Goal: Task Accomplishment & Management: Manage account settings

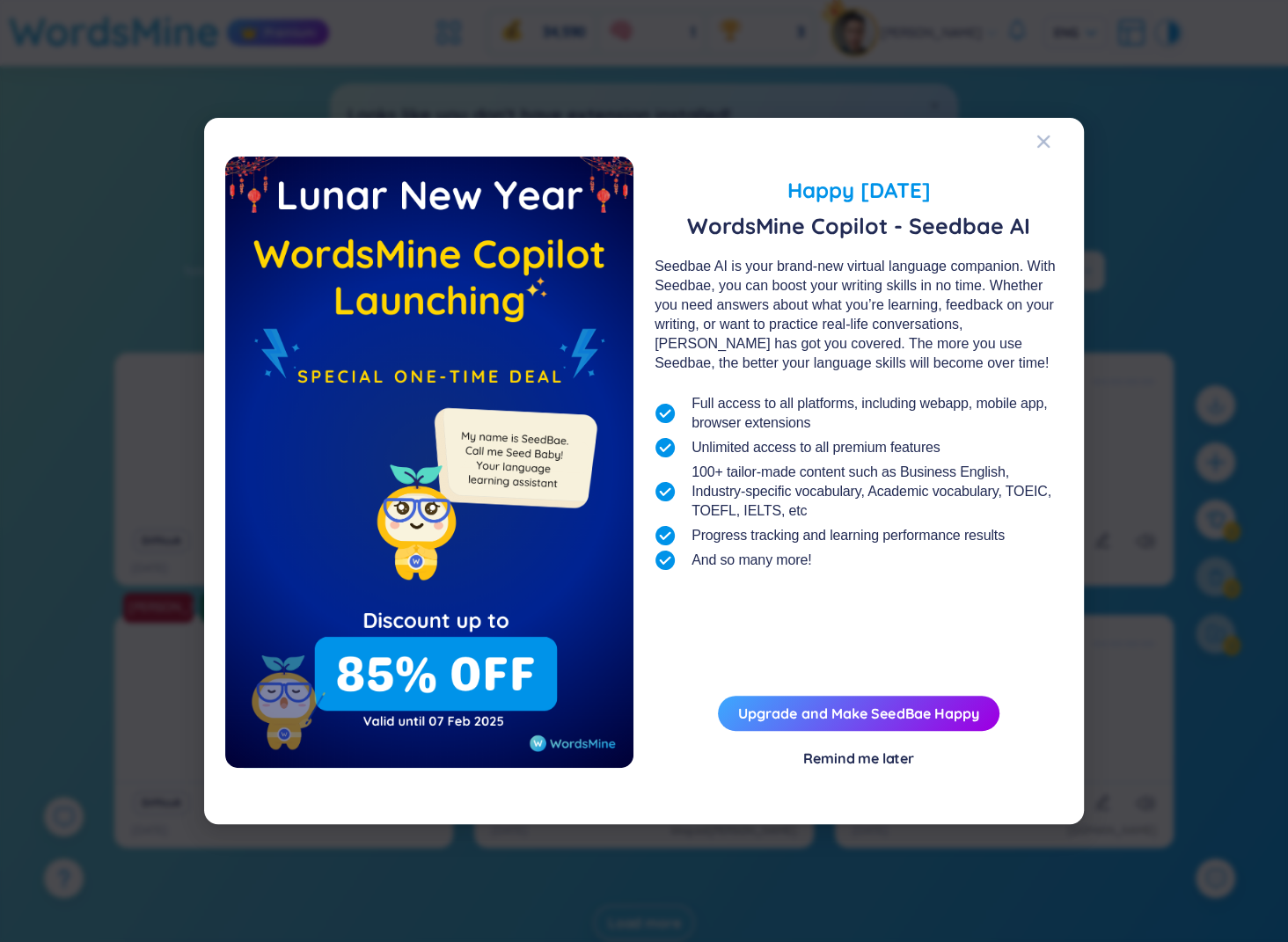
click at [1140, 162] on div "Happy Lunar New Year 2025 WordsMine Copilot - Seedbae AI Seedbae AI is your bra…" at bounding box center [644, 471] width 1288 height 942
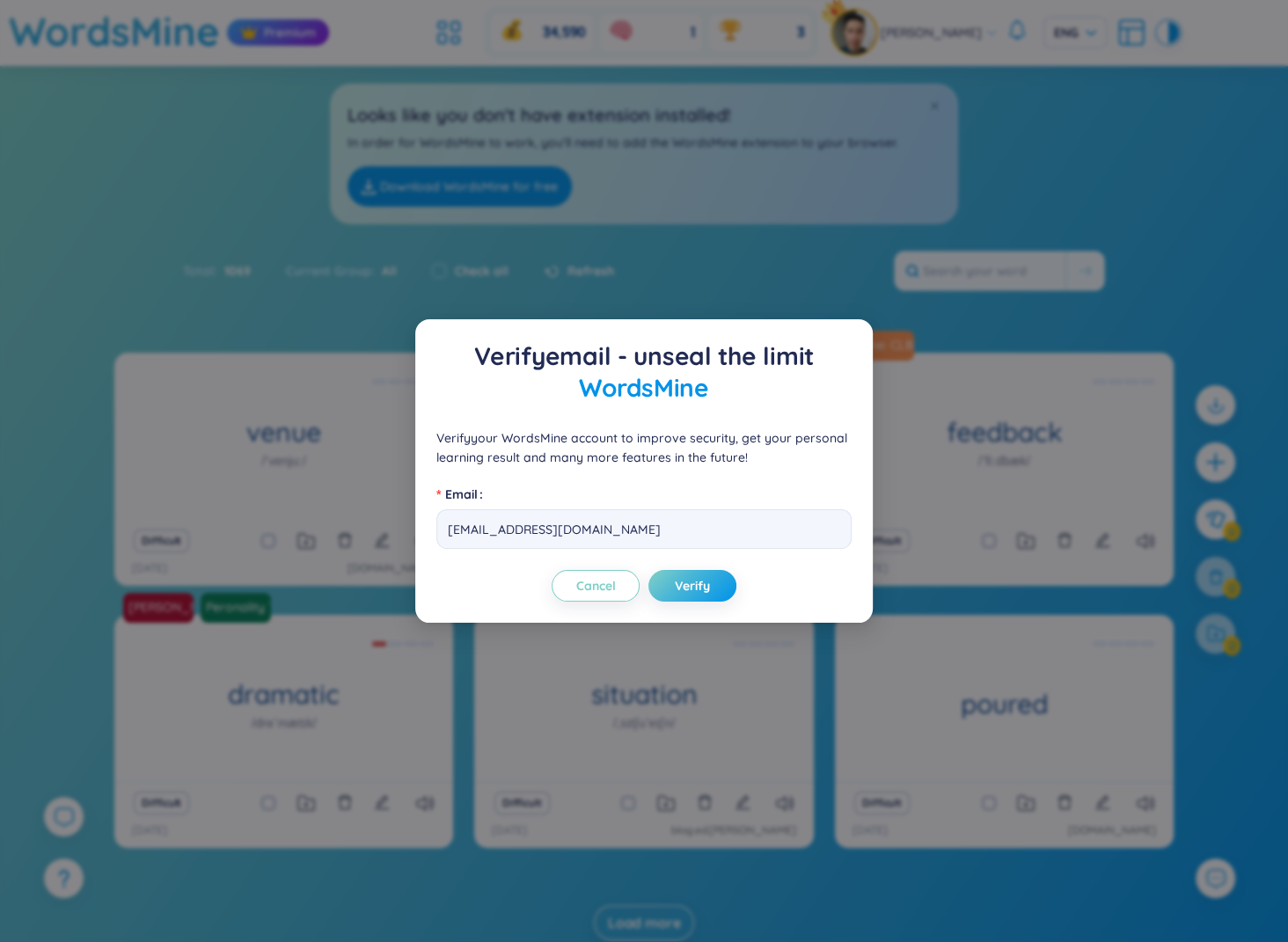
click at [1140, 162] on div "Verify email - unseal the limit WordsMine Verify your WordsMine account to impr…" at bounding box center [644, 471] width 1288 height 942
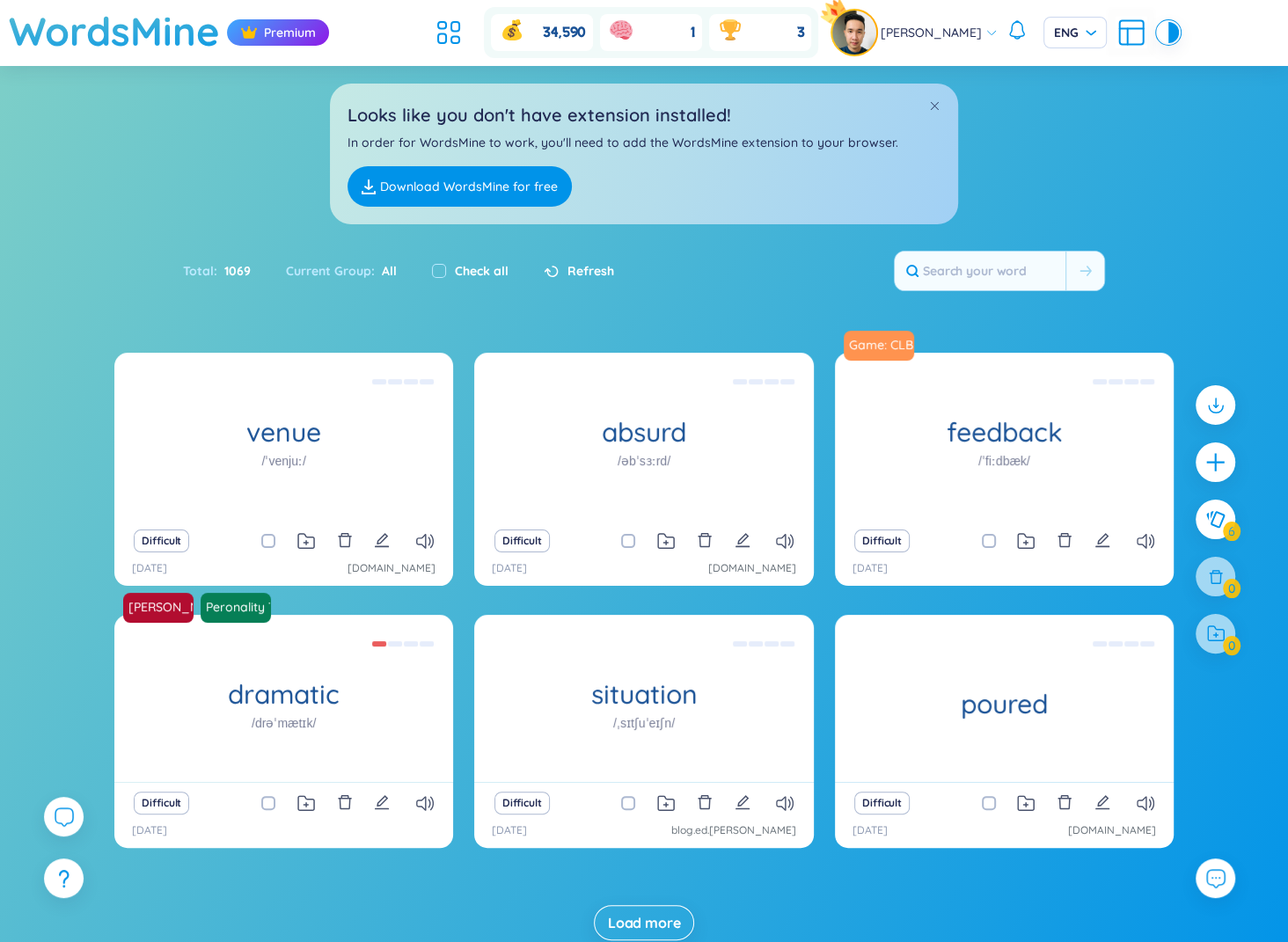
click at [1140, 142] on div "Looks like you don't have extension installed! In order for WordsMine to work, …" at bounding box center [644, 144] width 1288 height 158
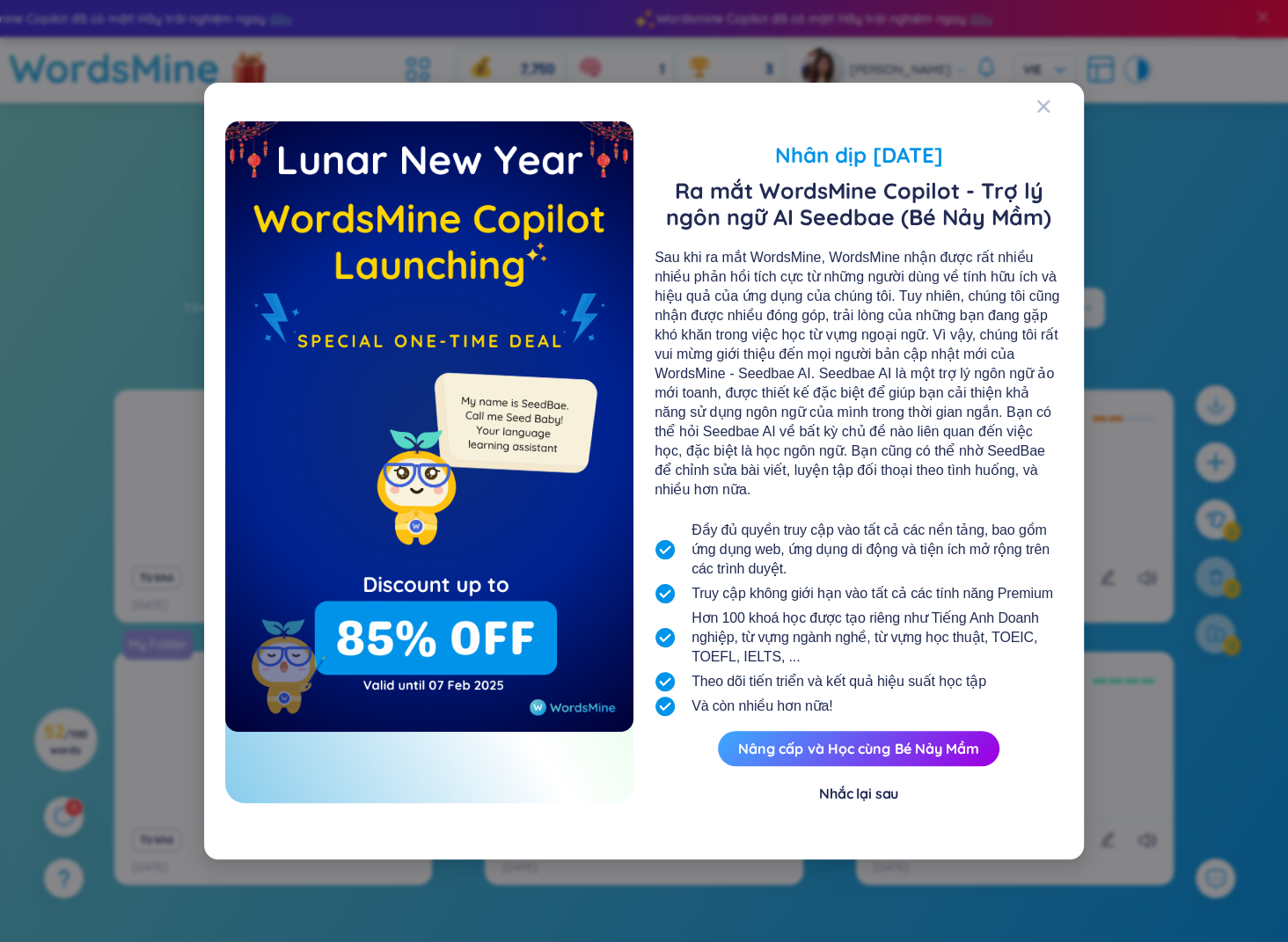
click at [1143, 225] on div "Nhân dịp Tết Nguyên Đán Ra mắt WordsMine Copilot - Trợ lý ngôn ngữ AI Seedbae (…" at bounding box center [644, 471] width 1288 height 942
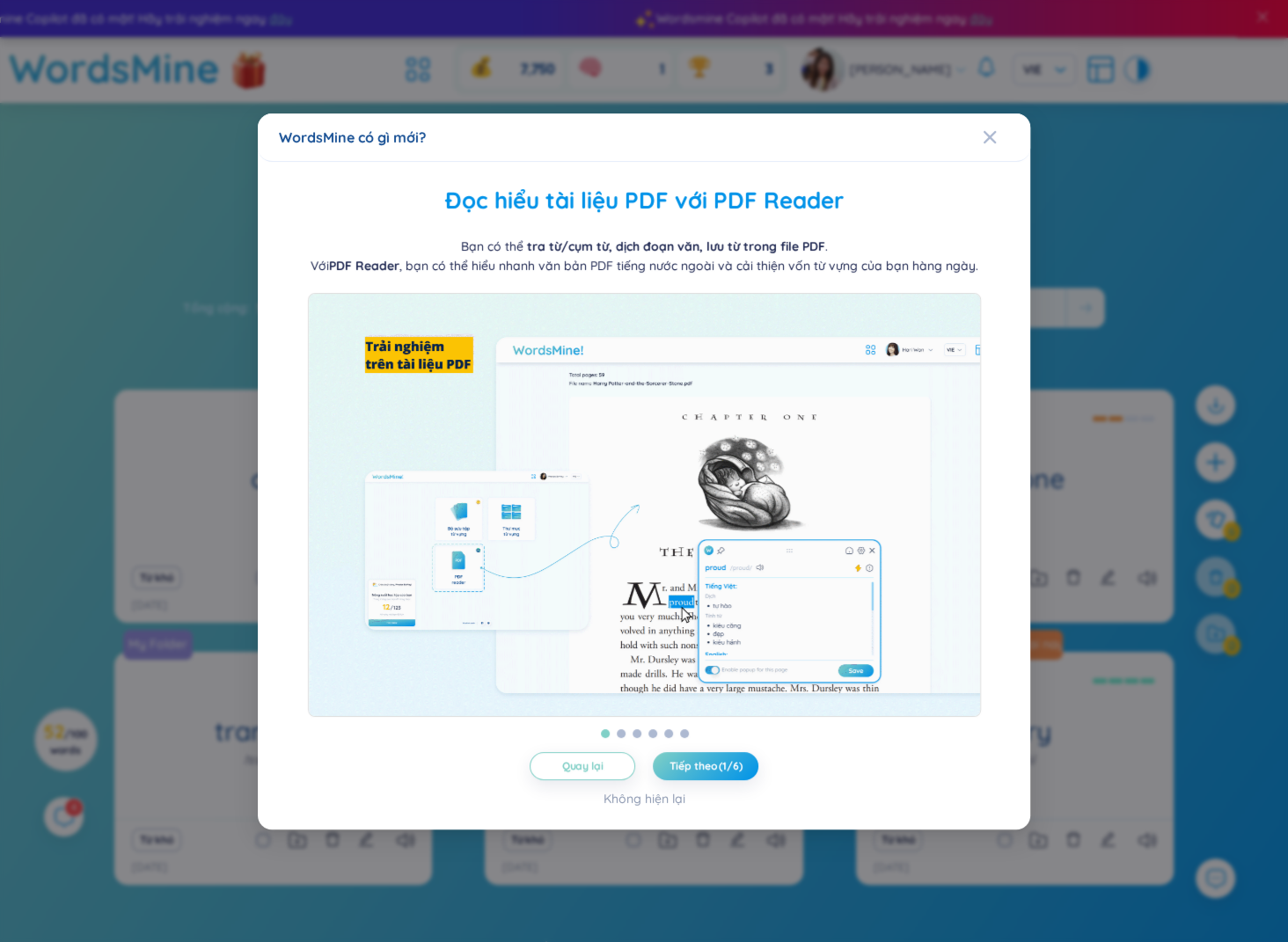
click at [1143, 225] on div "WordsMine có gì mới? Quản lý từ theo thư mục WordsMine cho bạn tự do quản lý th…" at bounding box center [644, 471] width 1288 height 942
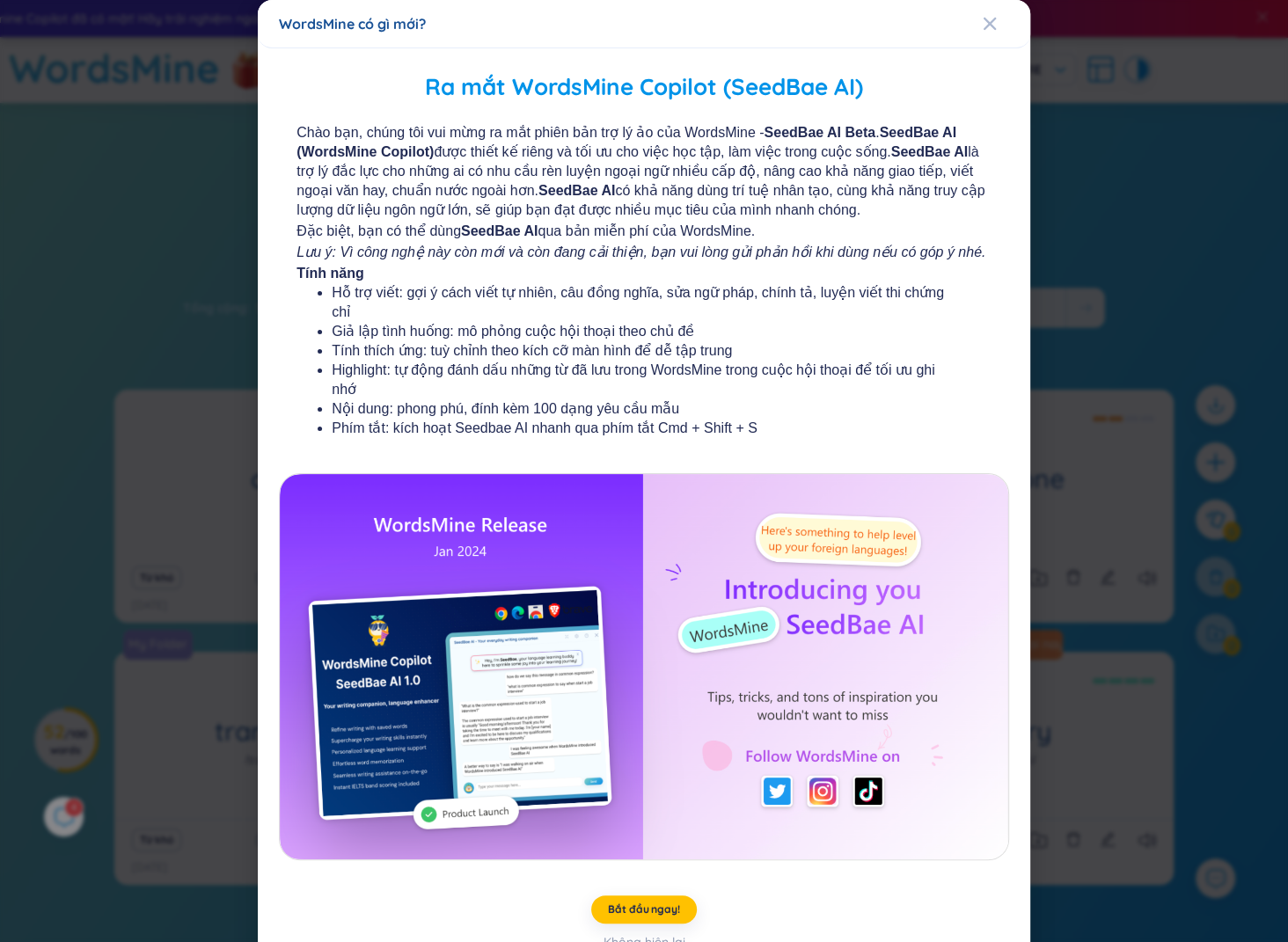
click at [1143, 221] on div "WordsMine có gì mới? Ra mắt WordsMine Copilot (SeedBae AI) Chào bạn, chúng tôi …" at bounding box center [644, 471] width 1288 height 942
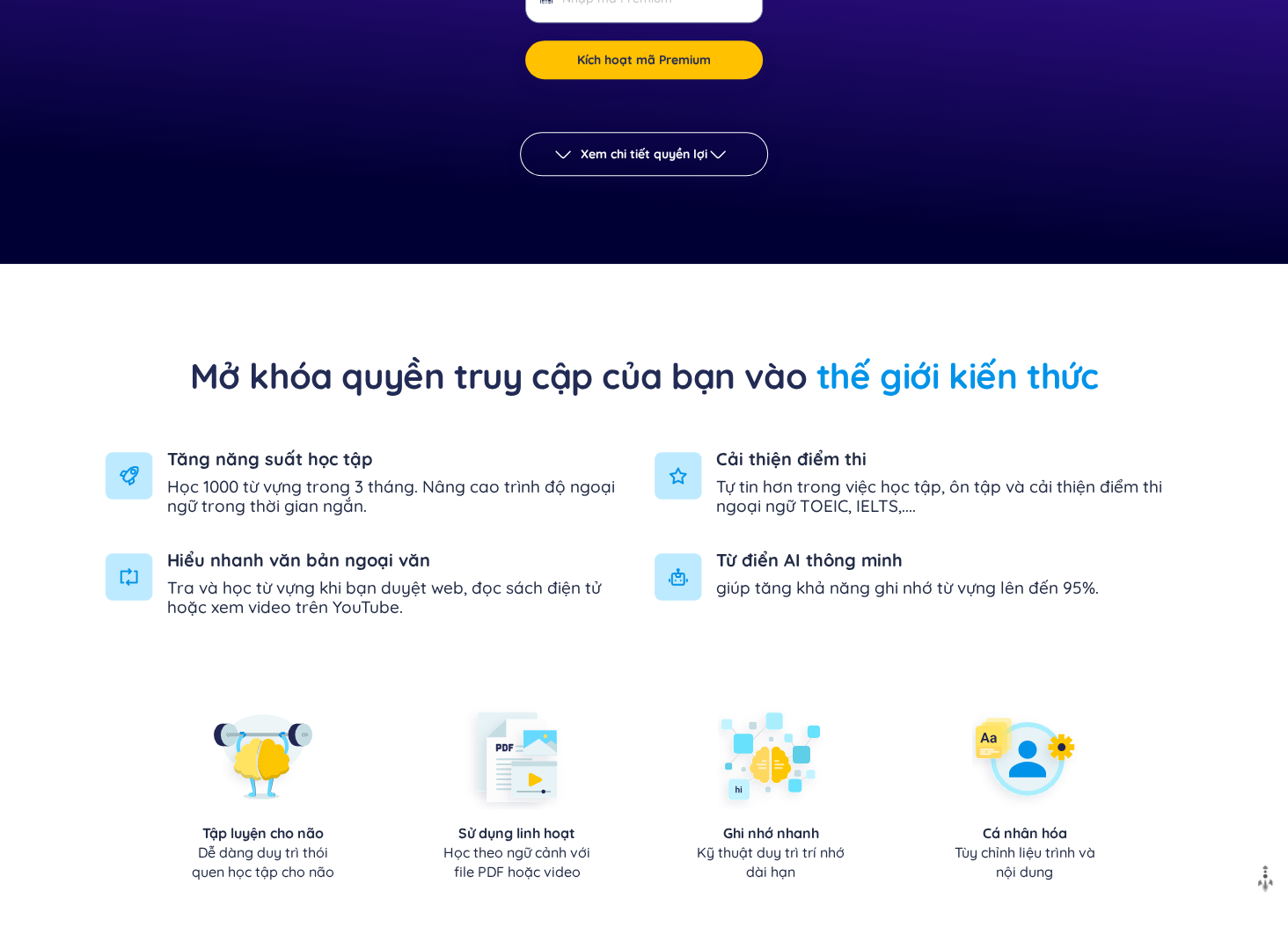
scroll to position [943, 0]
